Goal: Feedback & Contribution: Submit feedback/report problem

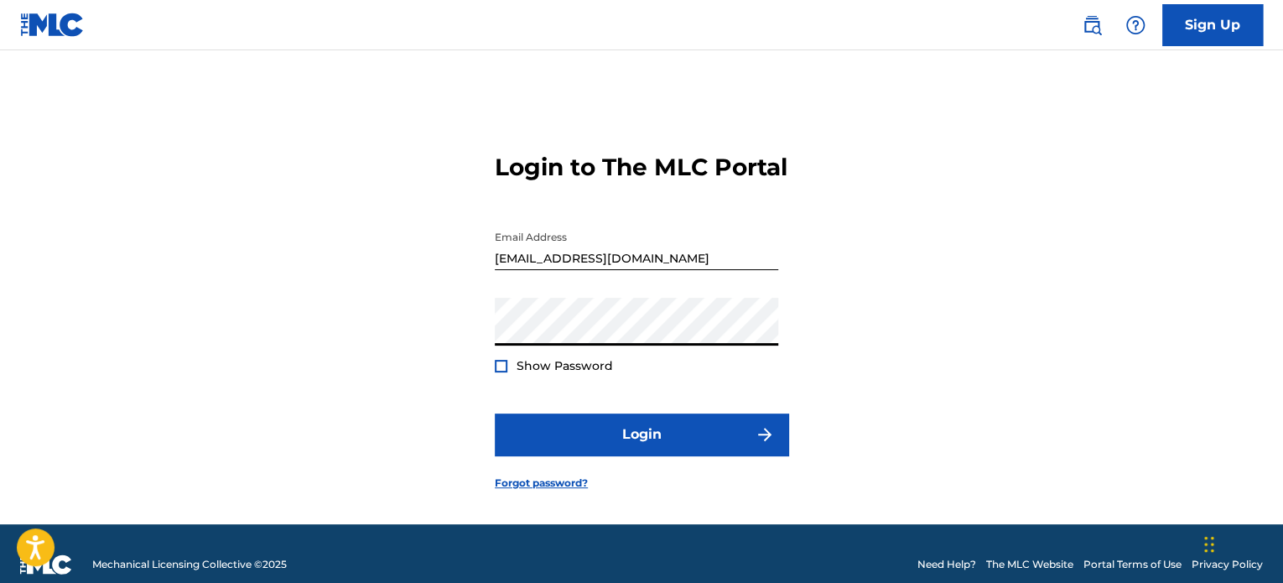
click at [505, 372] on div at bounding box center [501, 366] width 13 height 13
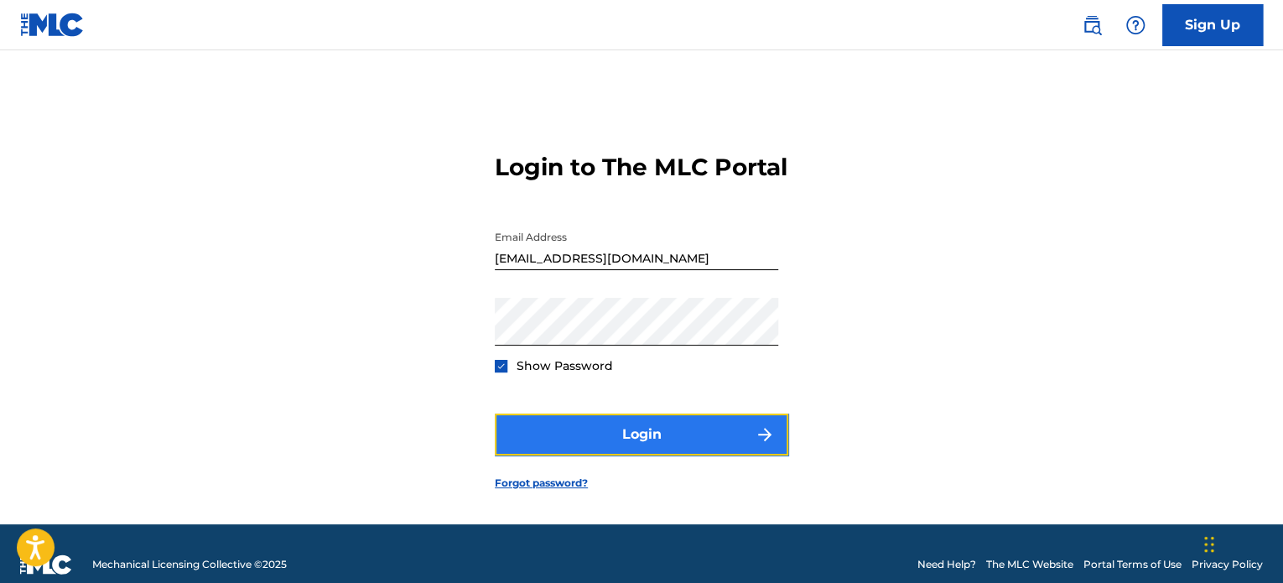
click at [572, 436] on button "Login" at bounding box center [641, 434] width 293 height 42
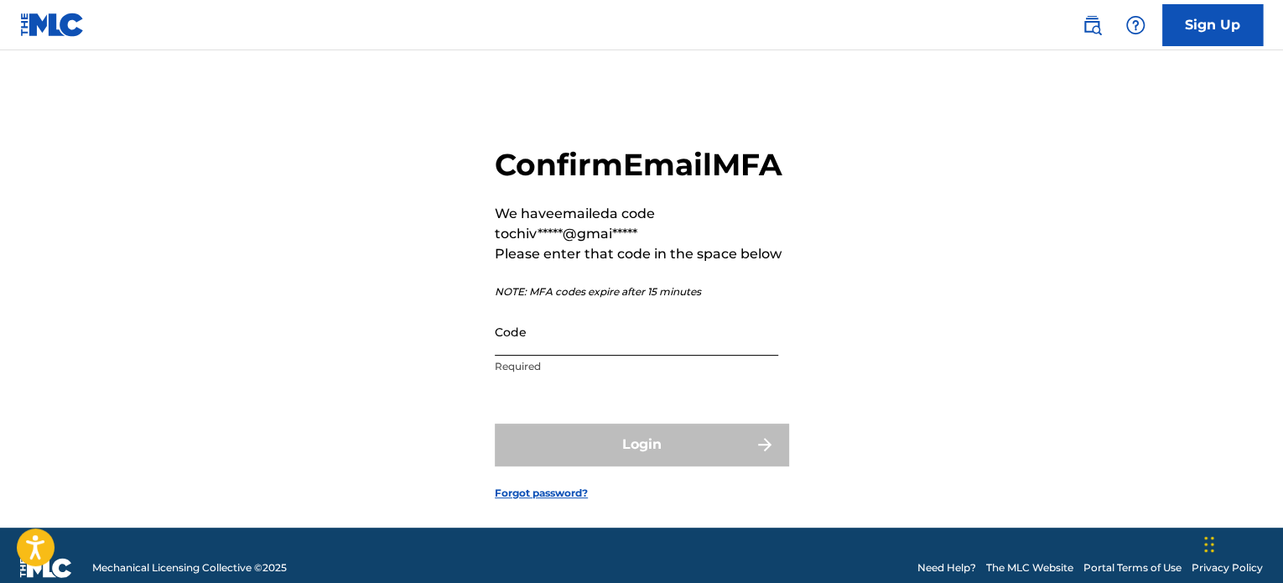
click at [567, 356] on input "Code" at bounding box center [636, 332] width 283 height 48
paste input "688810"
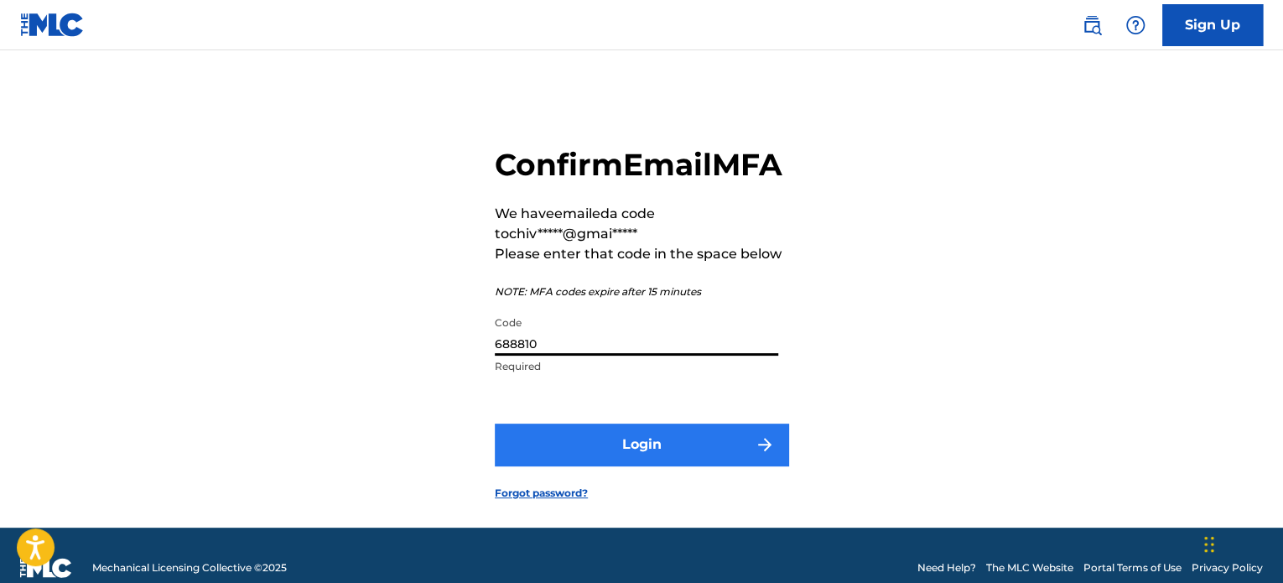
type input "688810"
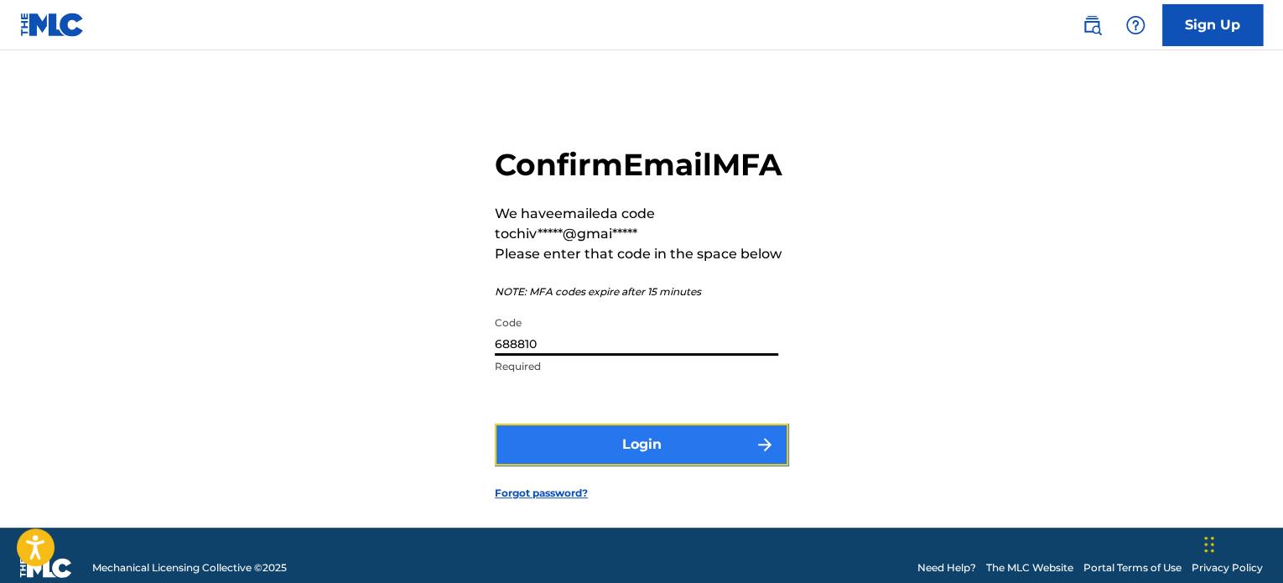
click at [626, 465] on button "Login" at bounding box center [641, 444] width 293 height 42
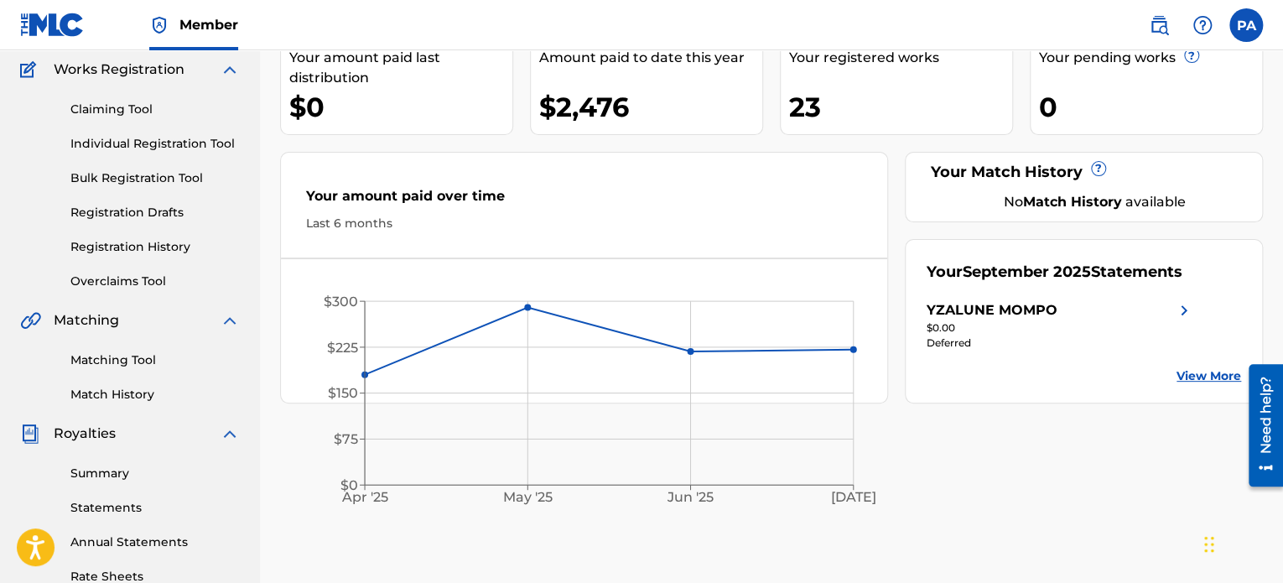
scroll to position [168, 0]
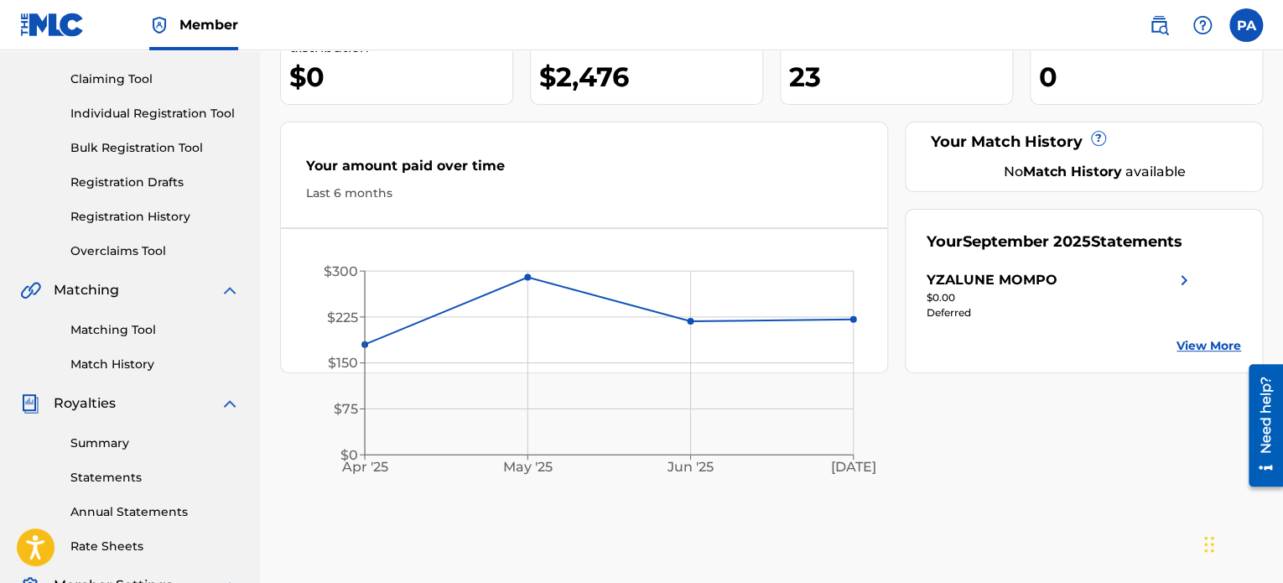
drag, startPoint x: 1177, startPoint y: 277, endPoint x: 1189, endPoint y: 278, distance: 11.8
click at [1177, 277] on img at bounding box center [1184, 280] width 20 height 20
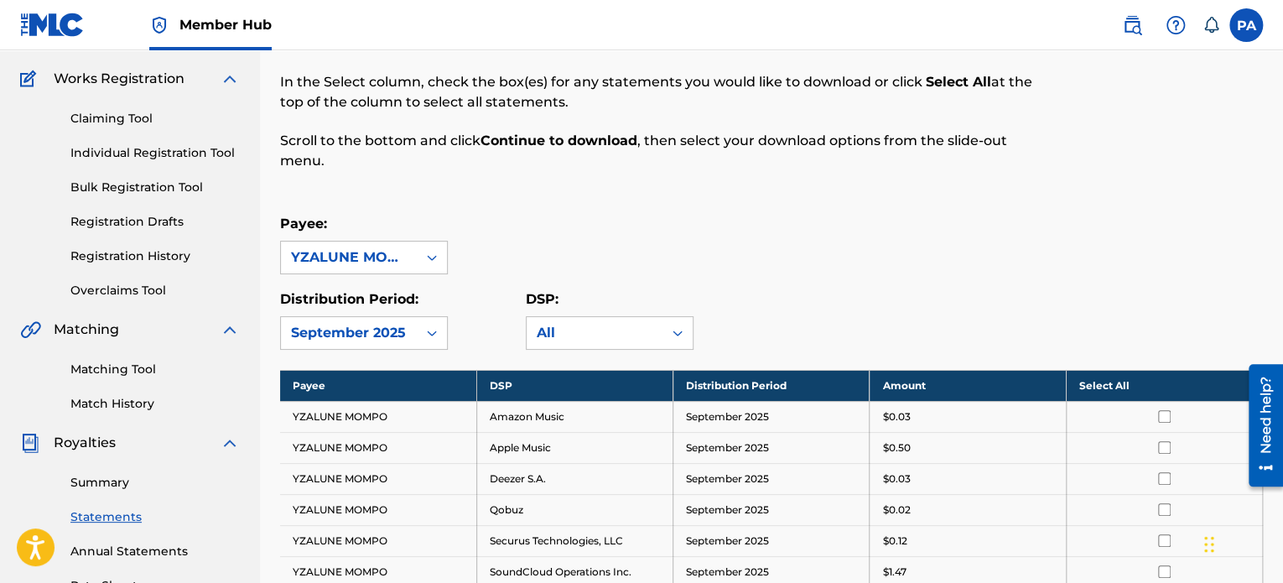
scroll to position [168, 0]
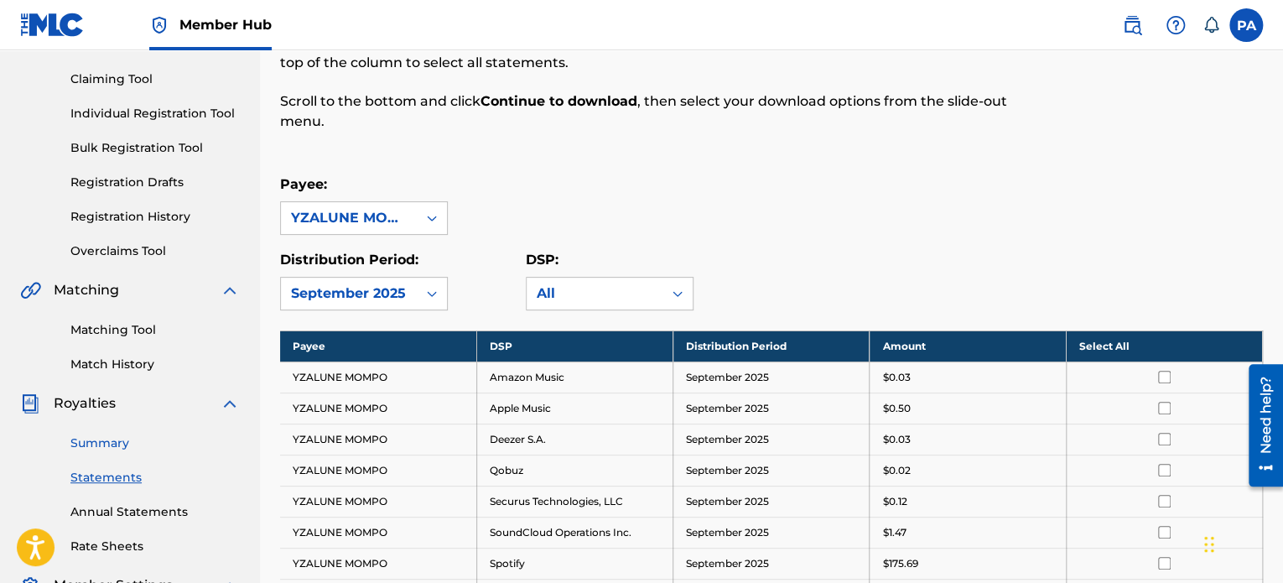
click at [114, 441] on link "Summary" at bounding box center [154, 443] width 169 height 18
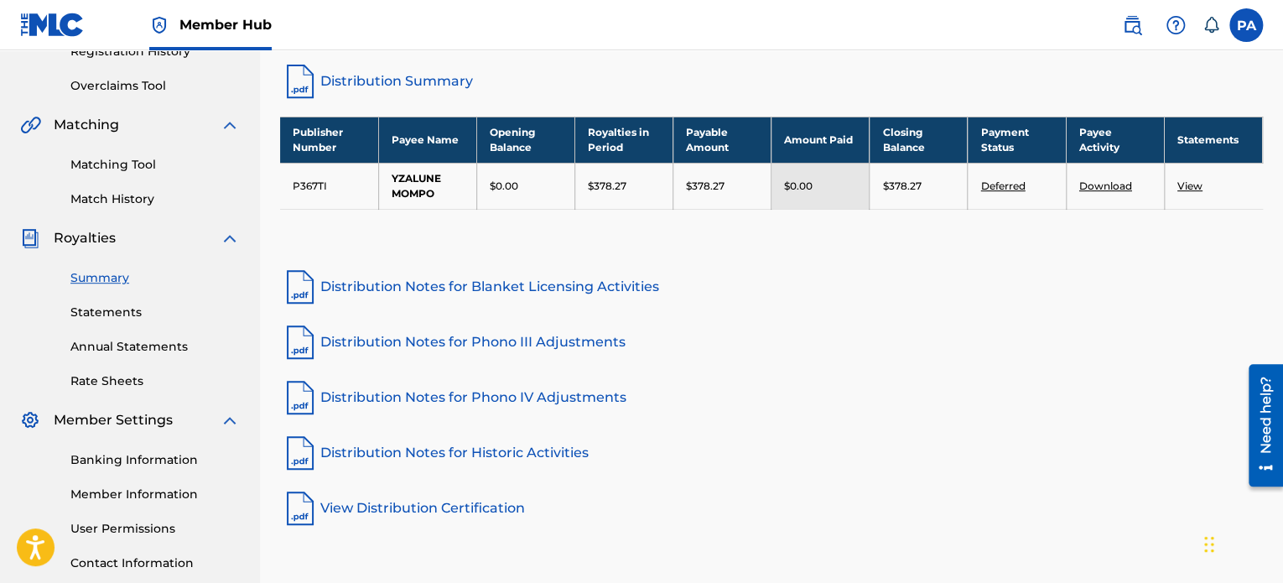
scroll to position [335, 0]
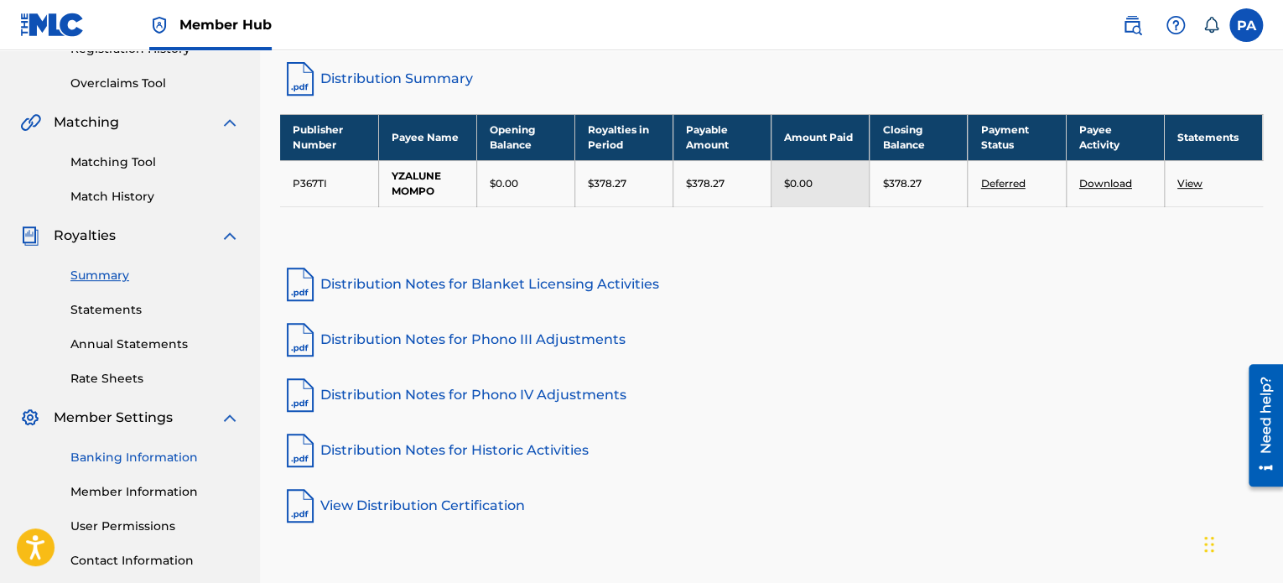
click at [138, 458] on link "Banking Information" at bounding box center [154, 458] width 169 height 18
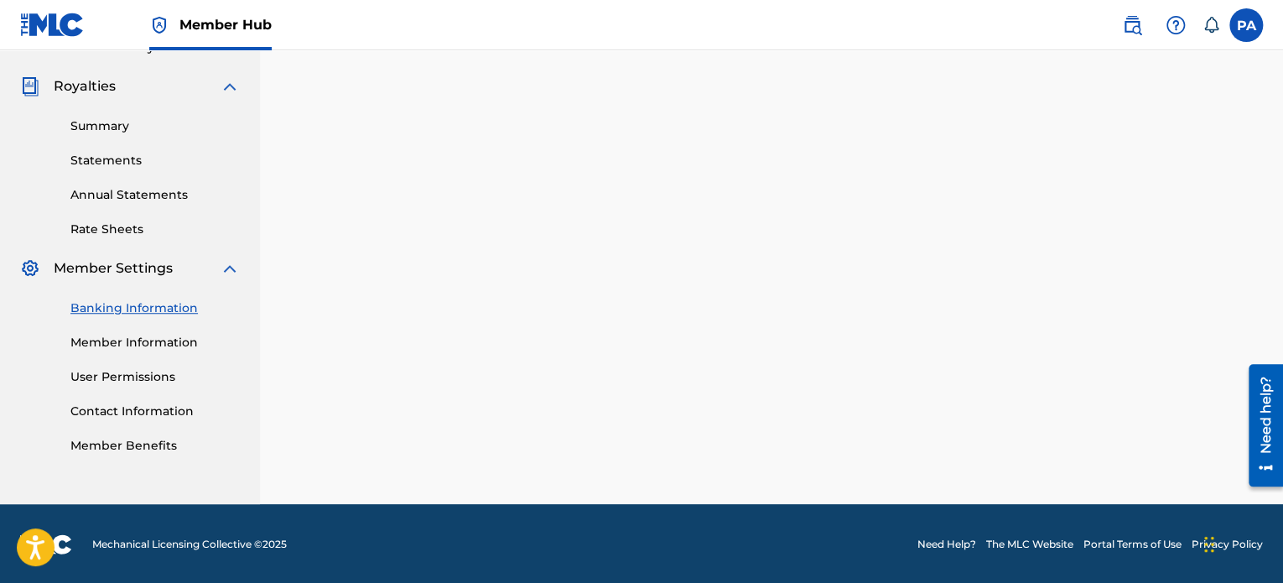
scroll to position [456, 0]
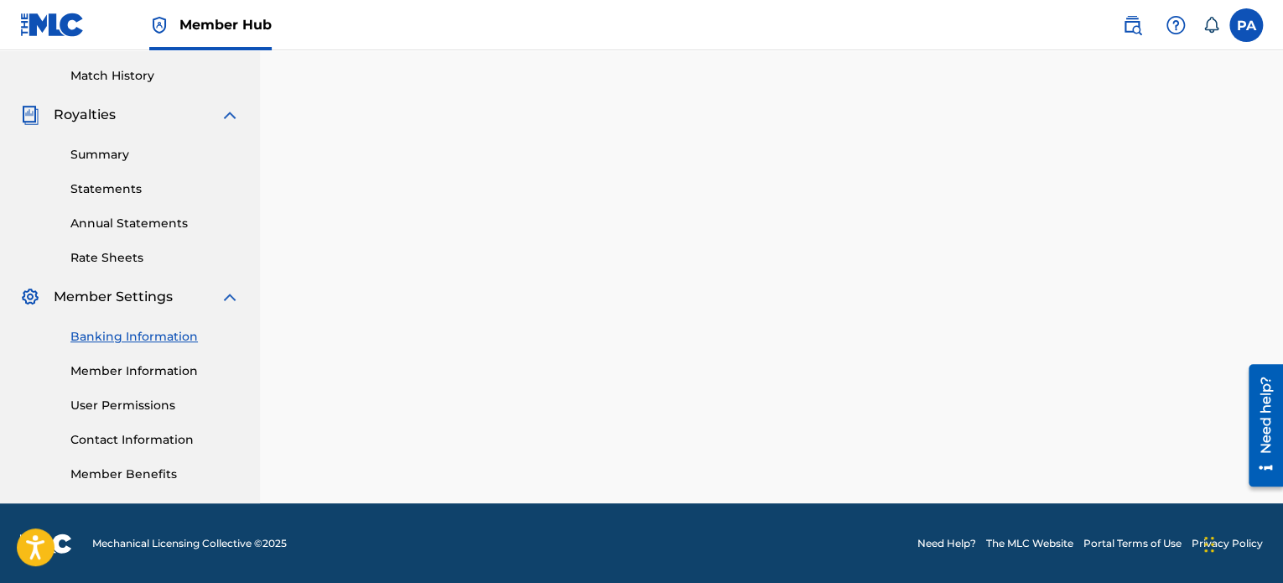
click at [1192, 26] on span at bounding box center [1167, 25] width 104 height 34
click at [1184, 28] on img at bounding box center [1176, 25] width 20 height 20
click at [1169, 61] on link "Contact us" at bounding box center [1175, 70] width 143 height 40
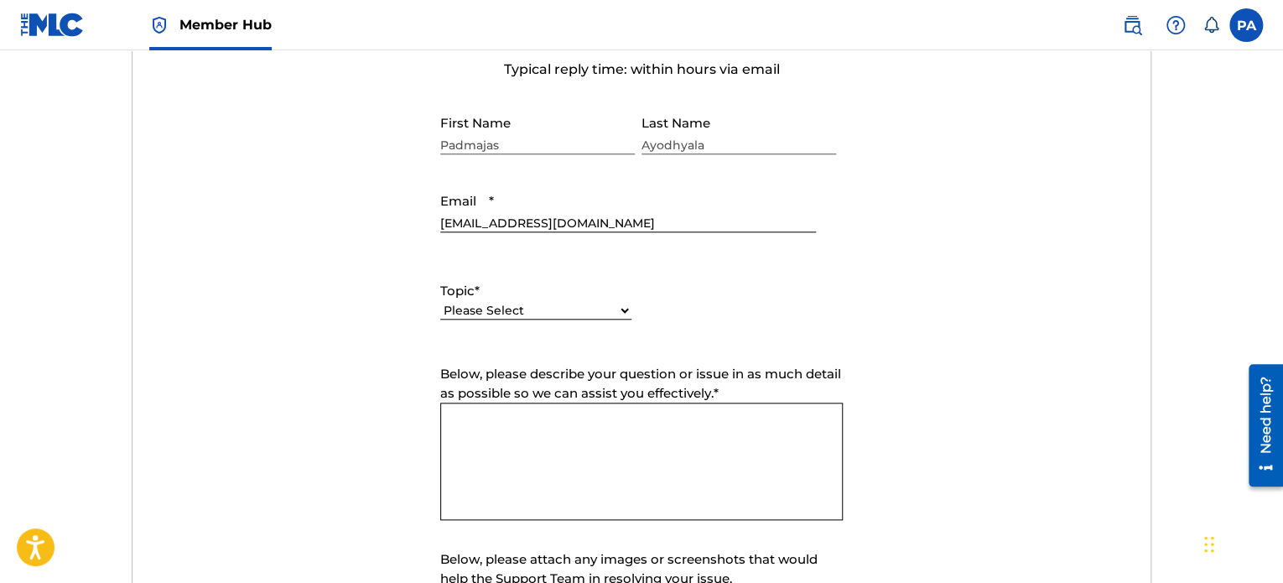
scroll to position [671, 0]
click at [485, 299] on div "Please Select I need help with my account I need help with managing my catalog …" at bounding box center [535, 318] width 191 height 38
click at [492, 306] on select "Please Select I need help with my account I need help with managing my catalog …" at bounding box center [535, 310] width 191 height 18
select select "I need help with payment"
click at [440, 301] on select "Please Select I need help with my account I need help with managing my catalog …" at bounding box center [535, 310] width 191 height 18
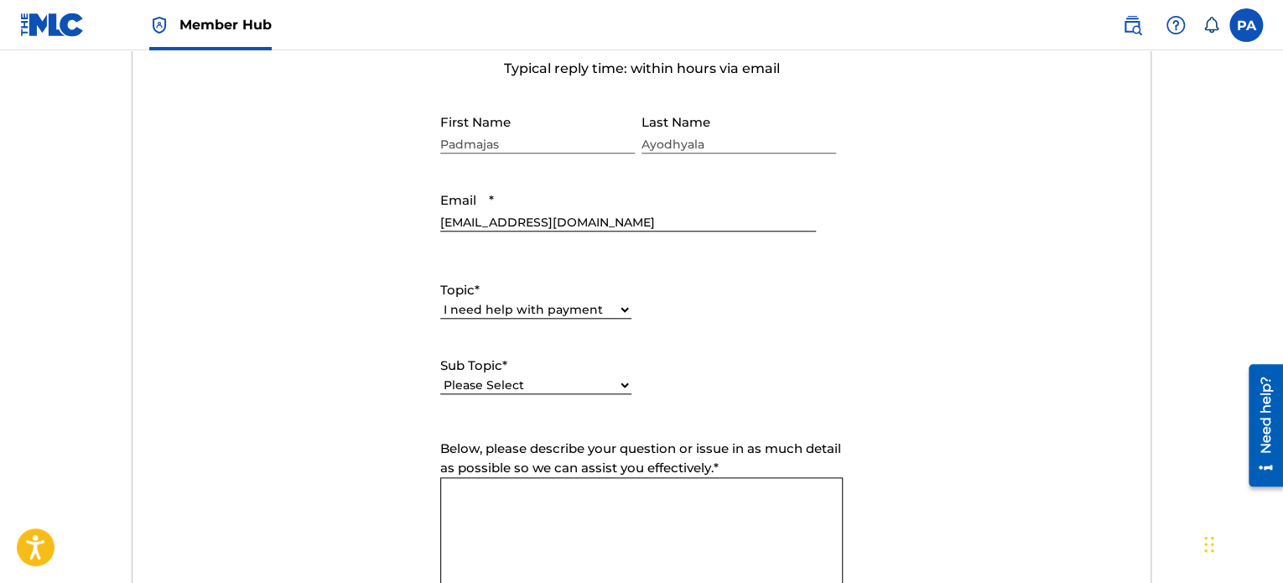
click at [527, 449] on span "Below, please describe your question or issue in as much detail as possible so …" at bounding box center [640, 457] width 401 height 35
click at [527, 477] on textarea "Below, please describe your question or issue in as much detail as possible so …" at bounding box center [641, 535] width 403 height 117
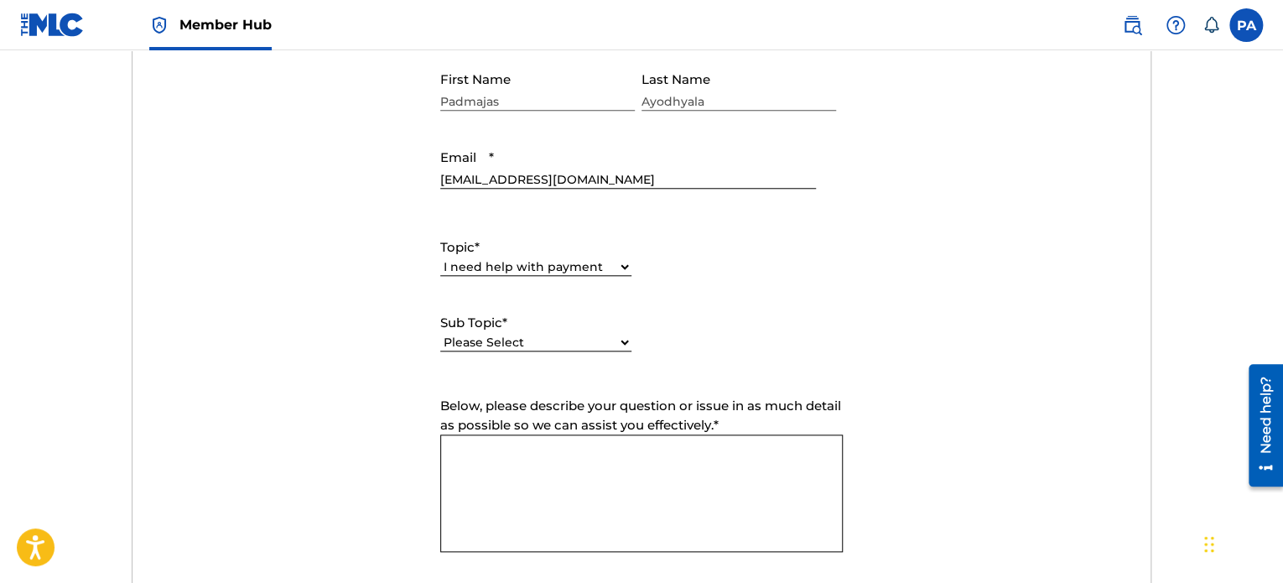
scroll to position [755, 0]
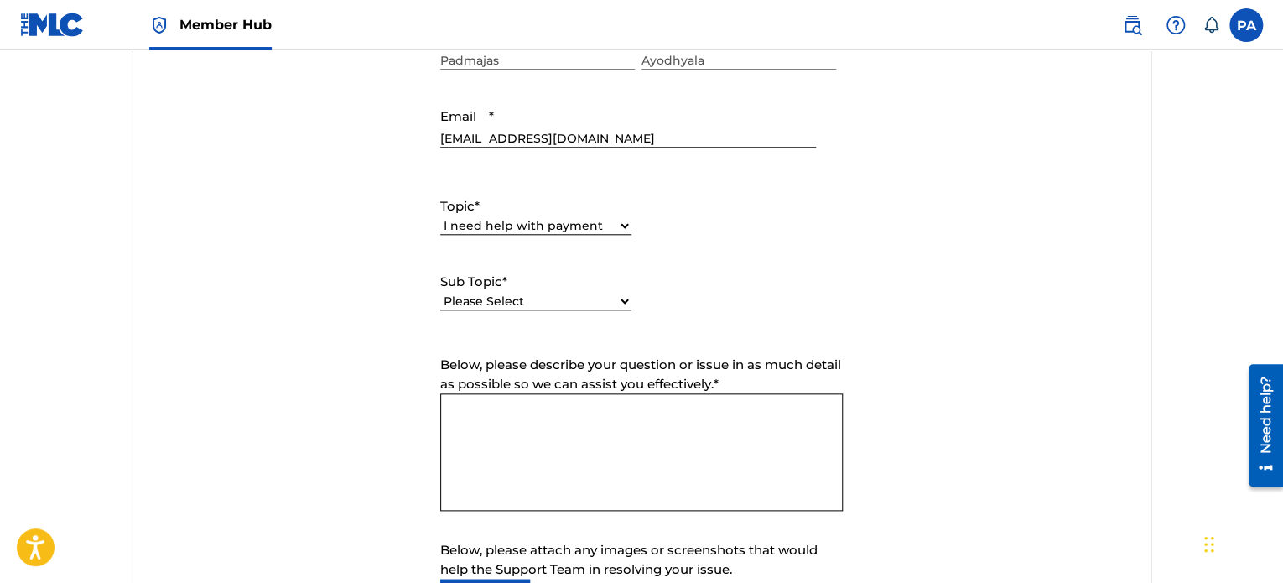
click at [581, 302] on select "Please Select I need help setting up my payment information in The MLC Portal I…" at bounding box center [535, 302] width 191 height 18
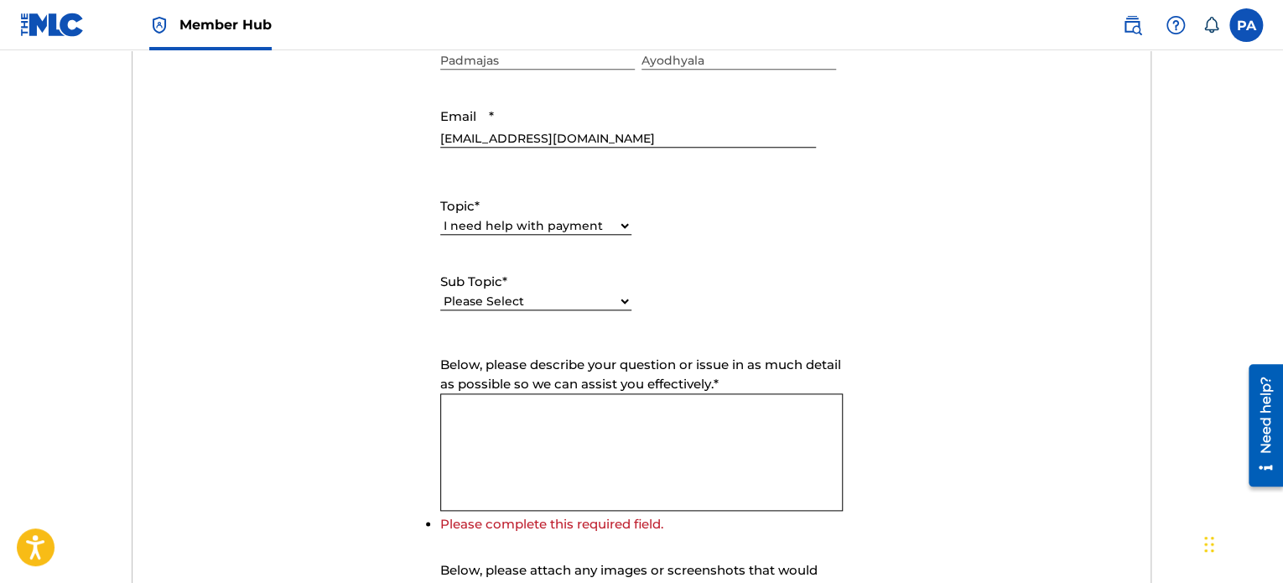
select select "I need help setting up my payment information in The MLC Portal"
click at [440, 293] on select "Please Select I need help setting up my payment information in The MLC Portal I…" at bounding box center [535, 302] width 191 height 18
click at [632, 414] on textarea "Below, please describe your question or issue in as much detail as possible so …" at bounding box center [641, 451] width 403 height 117
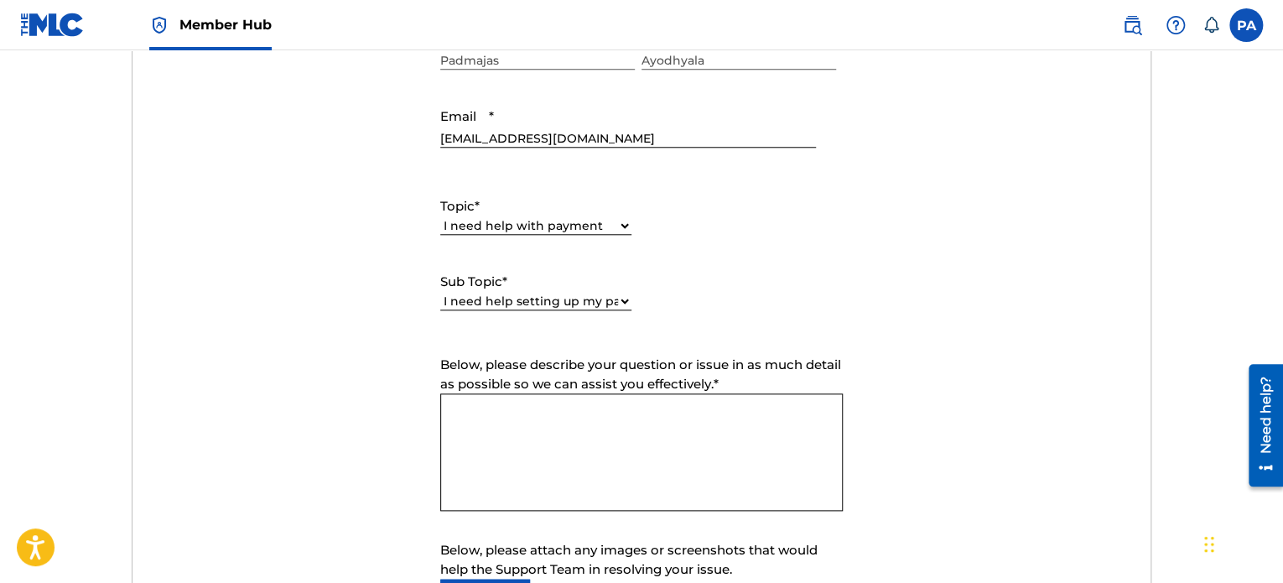
click at [632, 414] on textarea "Below, please describe your question or issue in as much detail as possible so …" at bounding box center [641, 451] width 403 height 117
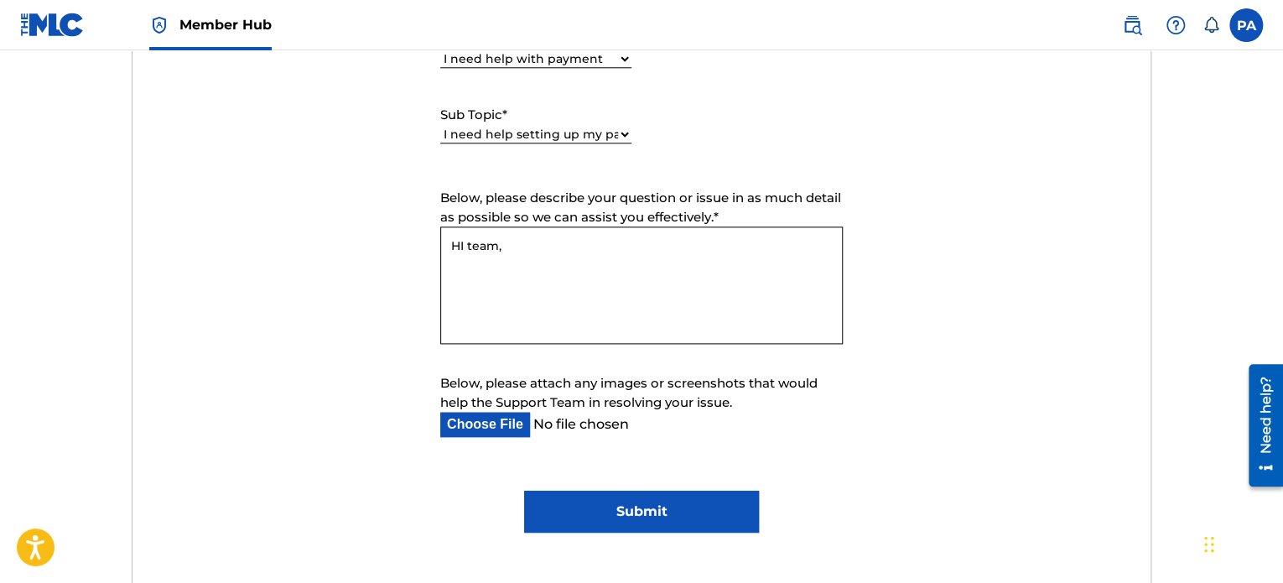
scroll to position [922, 0]
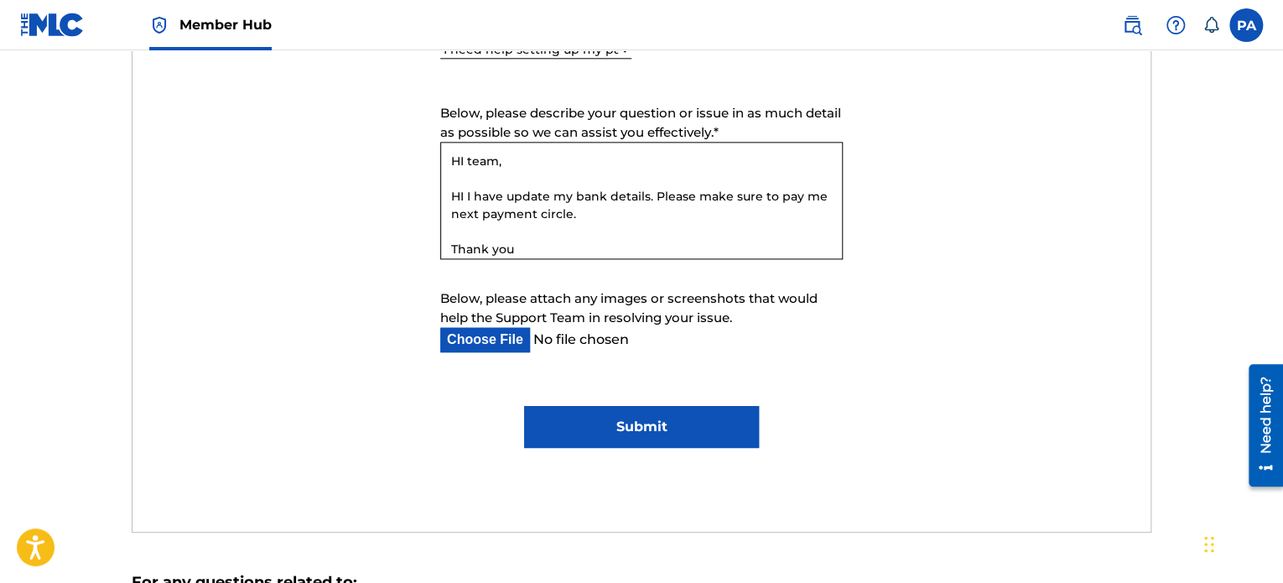
type textarea "HI team, HI I have update my bank details. Please make sure to pay me next paym…"
click at [723, 422] on input "Submit" at bounding box center [641, 427] width 234 height 42
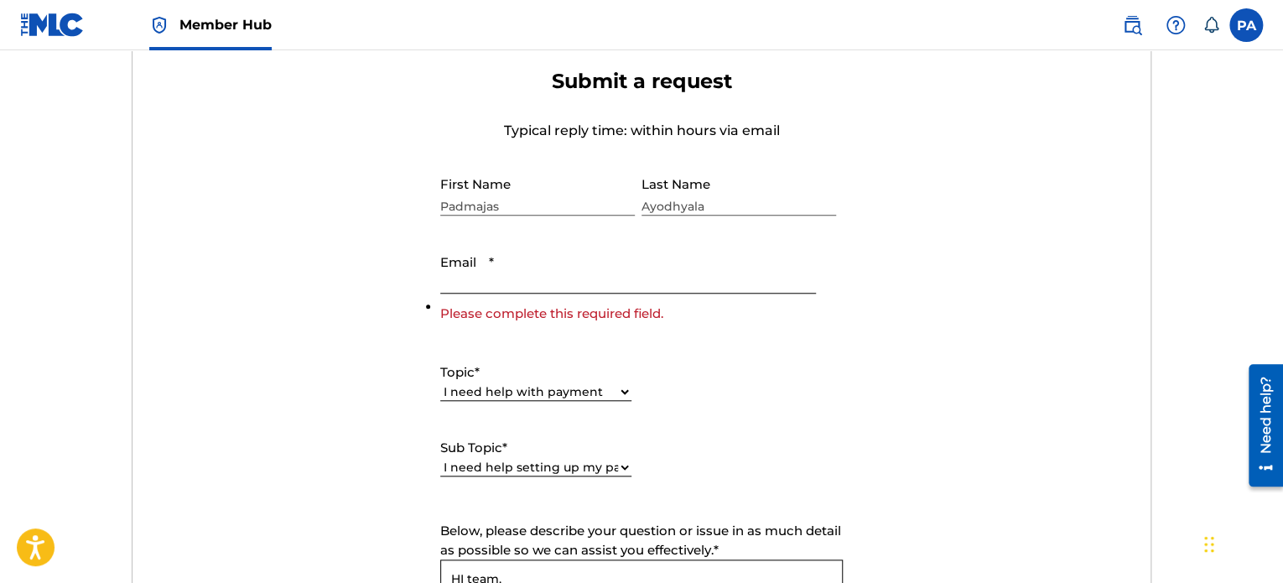
scroll to position [607, 0]
click at [512, 284] on input "Email *" at bounding box center [628, 271] width 376 height 48
paste input "[EMAIL_ADDRESS][DOMAIN_NAME]"
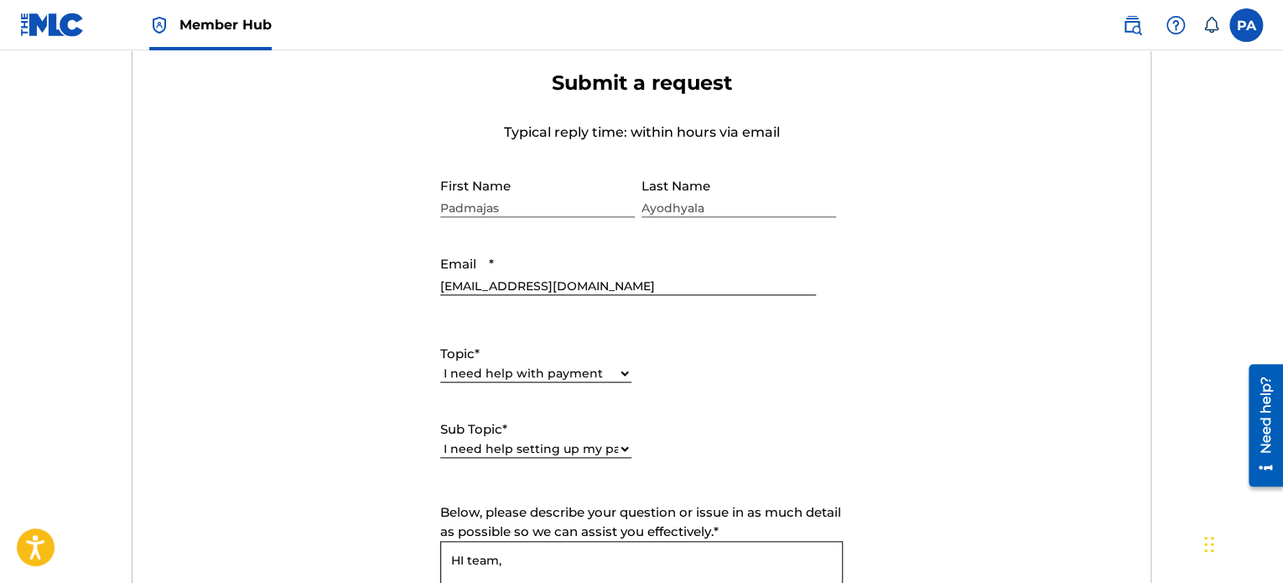
type input "[EMAIL_ADDRESS][DOMAIN_NAME]"
click at [257, 277] on form "Submit a request Typical reply time: within hours via email First Name Padmajas…" at bounding box center [641, 458] width 1019 height 777
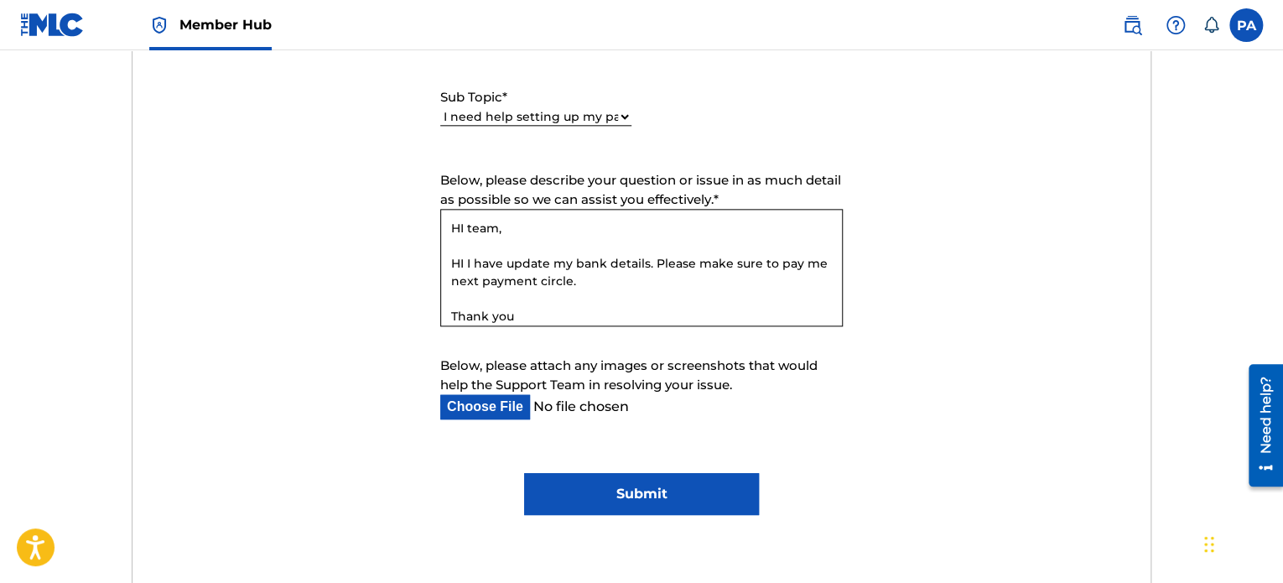
scroll to position [1110, 0]
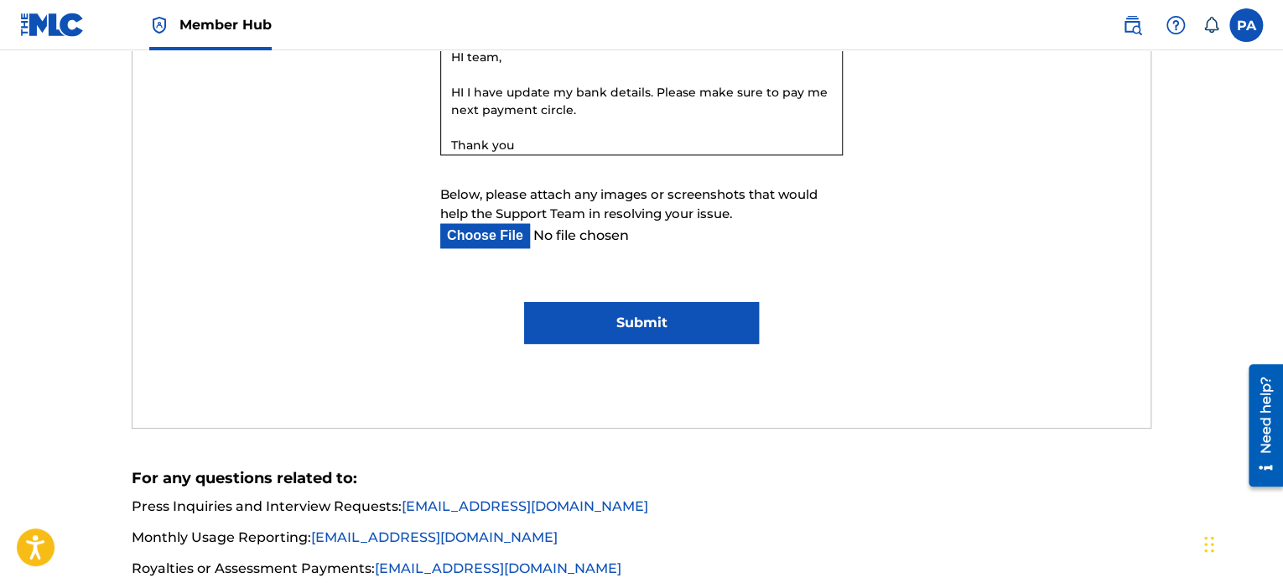
click at [633, 326] on input "Submit" at bounding box center [641, 323] width 234 height 42
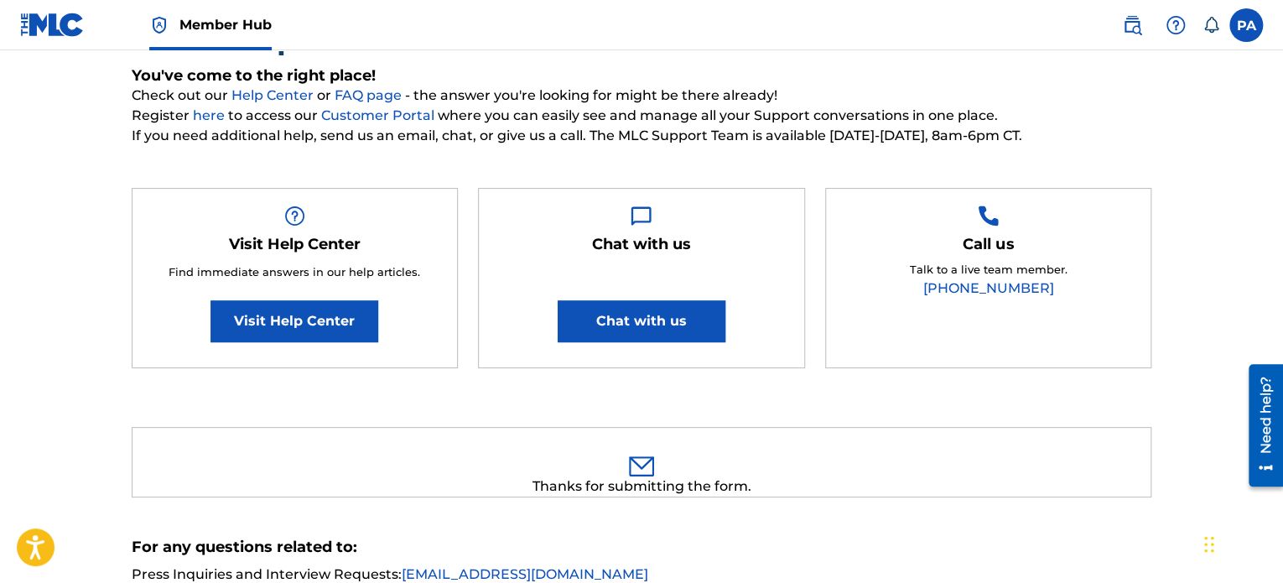
scroll to position [0, 0]
